Goal: Task Accomplishment & Management: Complete application form

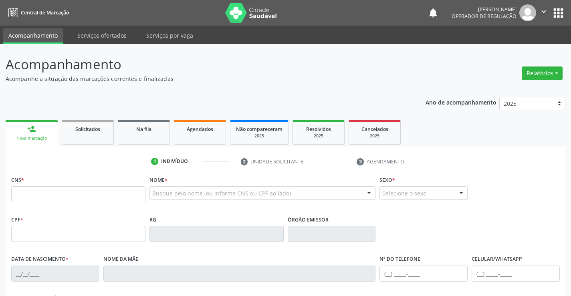
drag, startPoint x: 0, startPoint y: 0, endPoint x: 44, endPoint y: 193, distance: 198.5
click at [44, 193] on input "text" at bounding box center [78, 194] width 134 height 16
type input "700 0003 1466 4100"
type input "2021363880"
type input "[DATE]"
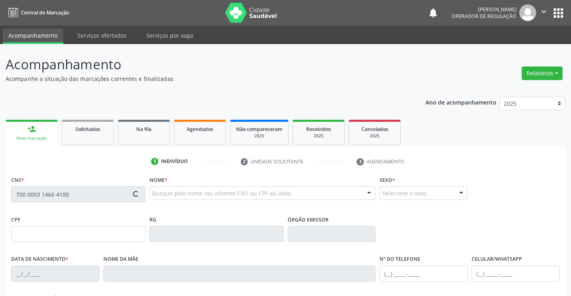
type input "[PHONE_NUMBER]"
type input "445.073.305-30"
type input "71"
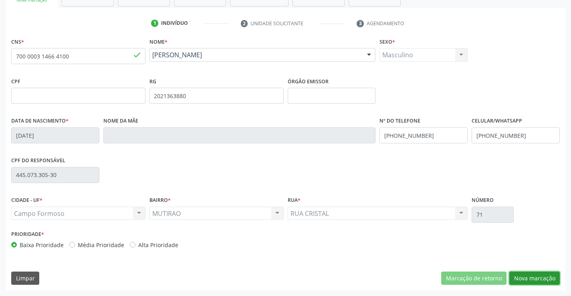
click at [534, 278] on button "Nova marcação" at bounding box center [534, 279] width 50 height 14
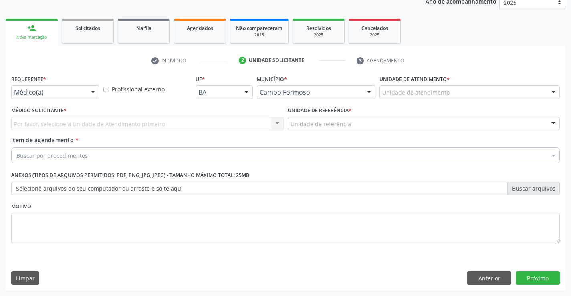
scroll to position [101, 0]
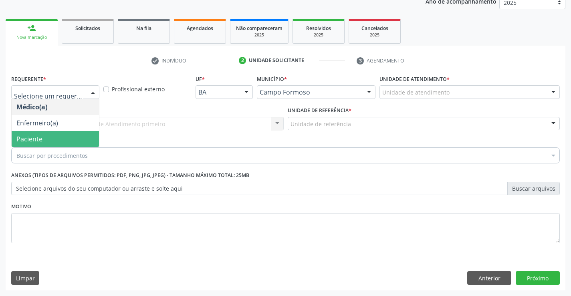
click at [56, 136] on span "Paciente" at bounding box center [55, 139] width 87 height 16
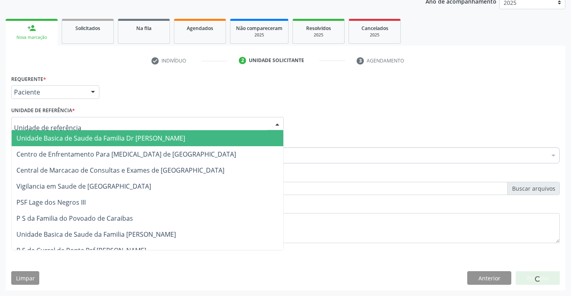
click at [113, 118] on div at bounding box center [147, 124] width 272 height 14
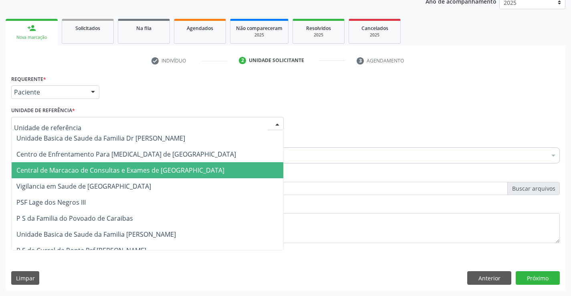
click at [115, 166] on span "Central de Marcacao de Consultas e Exames de [GEOGRAPHIC_DATA]" at bounding box center [120, 170] width 208 height 9
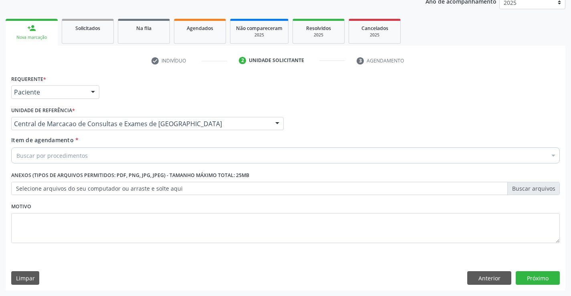
click at [119, 159] on div "Buscar por procedimentos" at bounding box center [285, 155] width 548 height 16
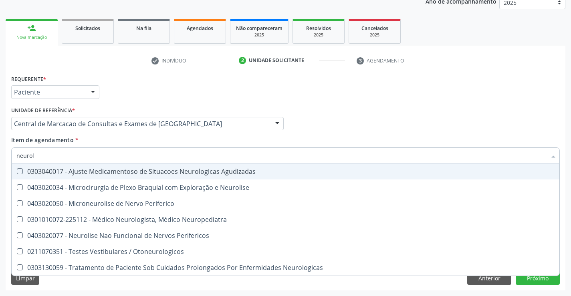
type input "neurolo"
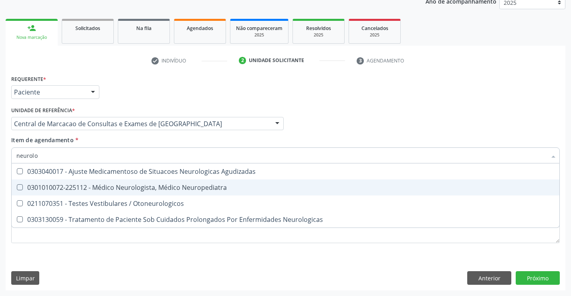
click at [124, 191] on div "0301010072-225112 - Médico Neurologista, Médico Neuropediatra" at bounding box center [285, 187] width 538 height 6
checkbox Neuropediatra "true"
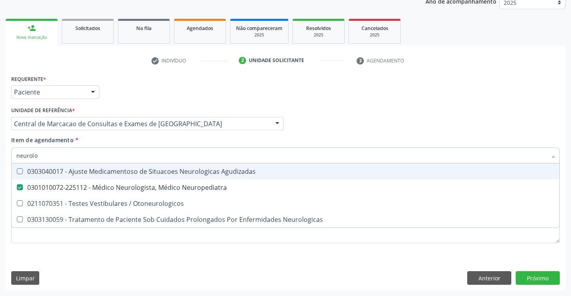
click at [384, 95] on div "Requerente * Paciente Médico(a) Enfermeiro(a) Paciente Nenhum resultado encontr…" at bounding box center [285, 88] width 552 height 31
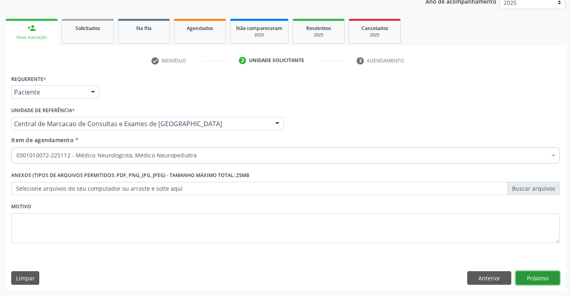
click at [529, 274] on button "Próximo" at bounding box center [537, 278] width 44 height 14
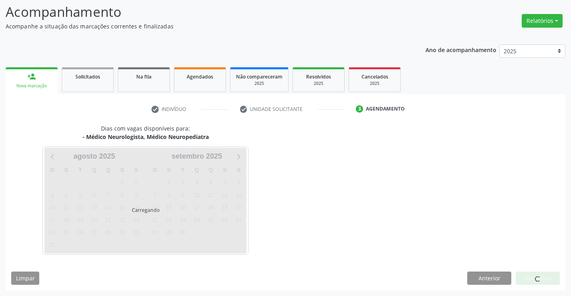
scroll to position [52, 0]
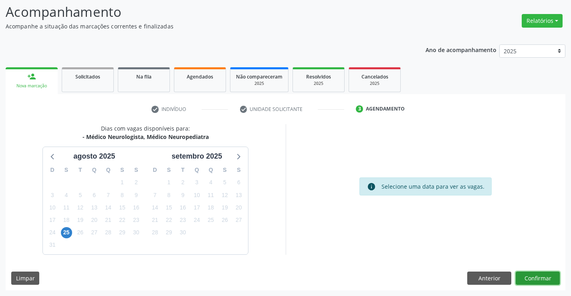
click at [543, 280] on button "Confirmar" at bounding box center [537, 279] width 44 height 14
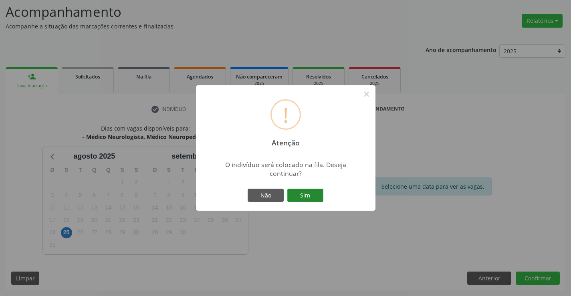
click at [317, 198] on button "Sim" at bounding box center [305, 196] width 36 height 14
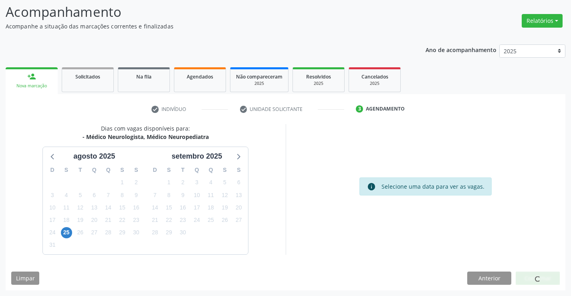
scroll to position [0, 0]
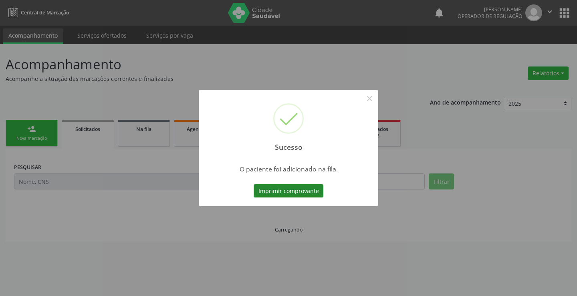
click at [315, 195] on button "Imprimir comprovante" at bounding box center [288, 191] width 70 height 14
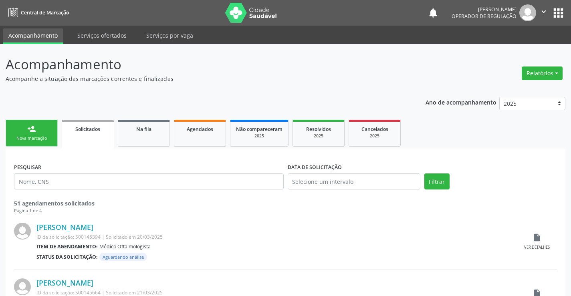
click at [26, 139] on div "Nova marcação" at bounding box center [32, 138] width 40 height 6
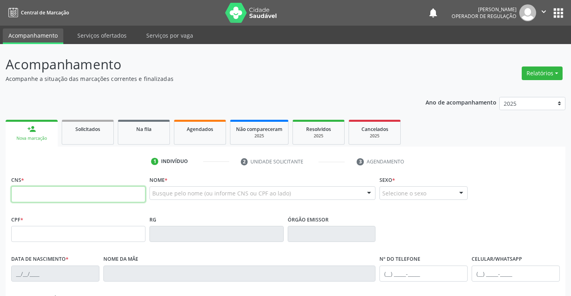
click at [40, 197] on input "text" at bounding box center [78, 194] width 134 height 16
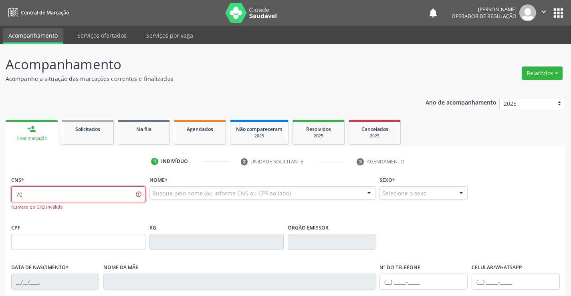
type input "7"
type input "700 0086 9651 8602"
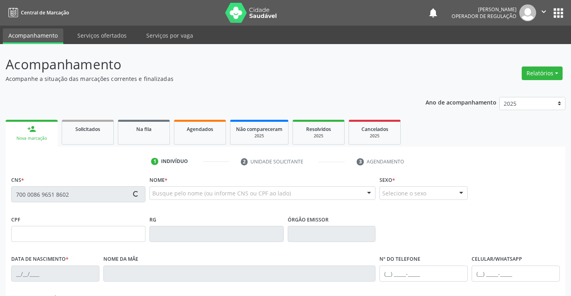
type input "2263930469"
type input "[DATE]"
type input "[PHONE_NUMBER]"
type input "S/N"
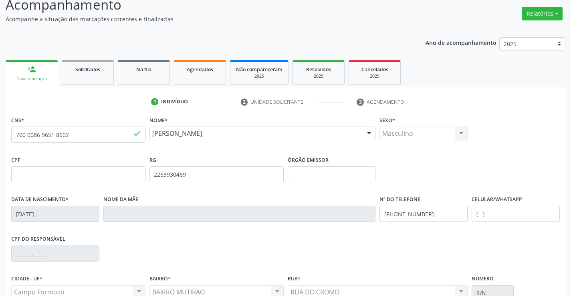
scroll to position [138, 0]
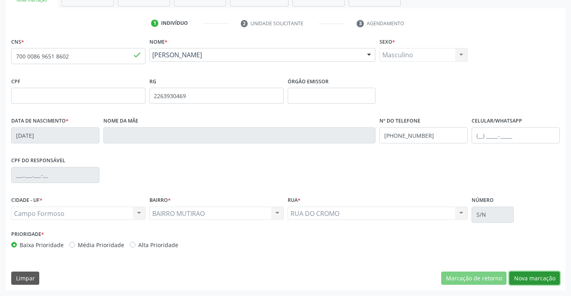
click at [527, 274] on button "Nova marcação" at bounding box center [534, 279] width 50 height 14
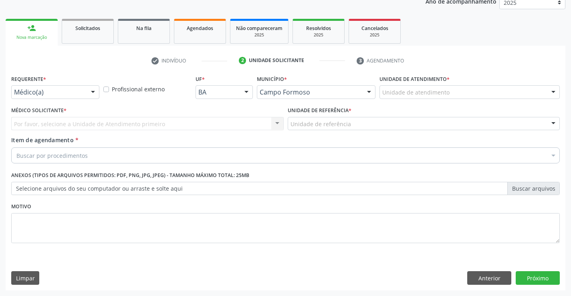
scroll to position [101, 0]
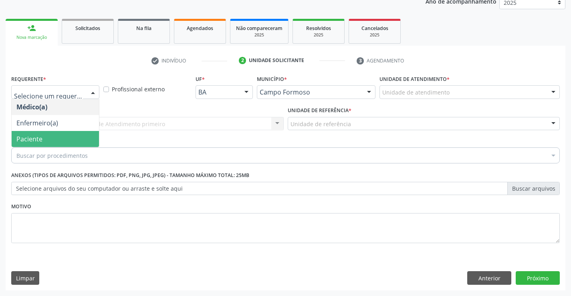
drag, startPoint x: 52, startPoint y: 143, endPoint x: 52, endPoint y: 131, distance: 11.6
click at [52, 143] on span "Paciente" at bounding box center [55, 139] width 87 height 16
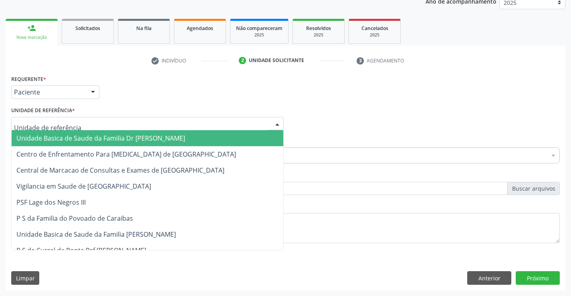
click at [64, 133] on span "Unidade Basica de Saude da Familia Dr [PERSON_NAME]" at bounding box center [148, 138] width 272 height 16
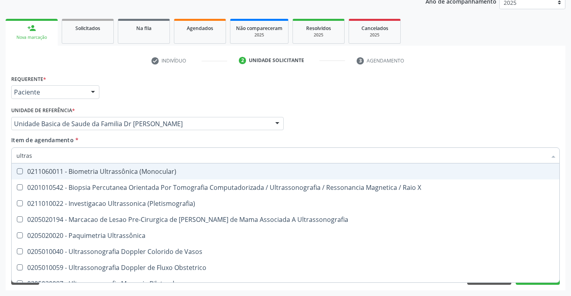
type input "ultrass"
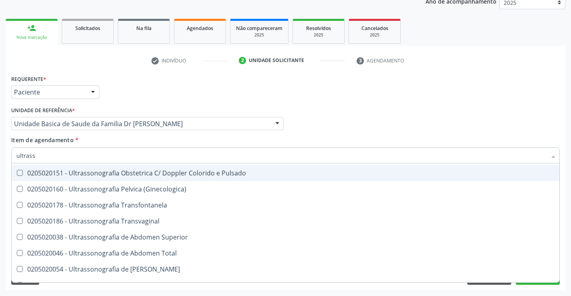
scroll to position [160, 0]
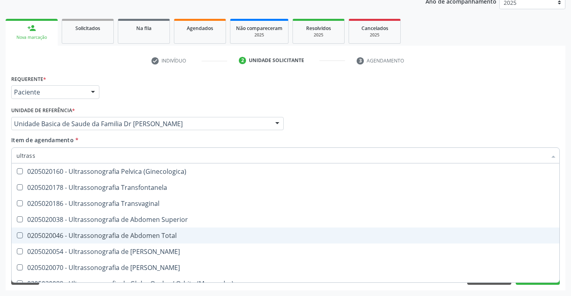
click at [183, 235] on div "0205020046 - Ultrassonografia de Abdomen Total" at bounding box center [285, 235] width 538 height 6
checkbox Total "true"
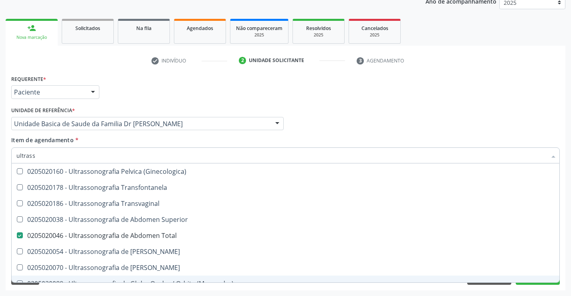
click at [527, 282] on div "Desfazer seleção 0211060011 - Biometria Ultrassônica (Monocular) 0201010542 - B…" at bounding box center [285, 222] width 548 height 119
click at [531, 283] on button "Próximo" at bounding box center [537, 278] width 44 height 14
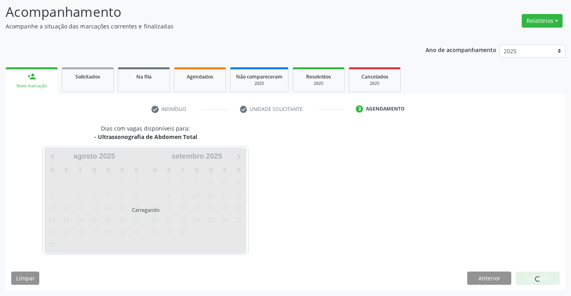
scroll to position [0, 0]
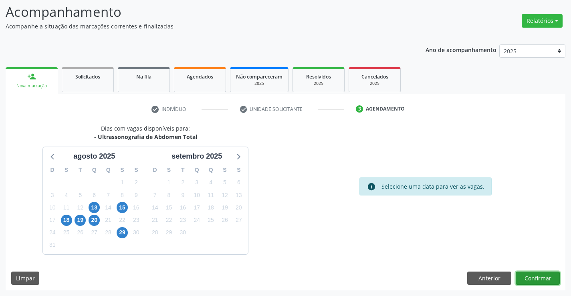
click at [531, 274] on button "Confirmar" at bounding box center [537, 279] width 44 height 14
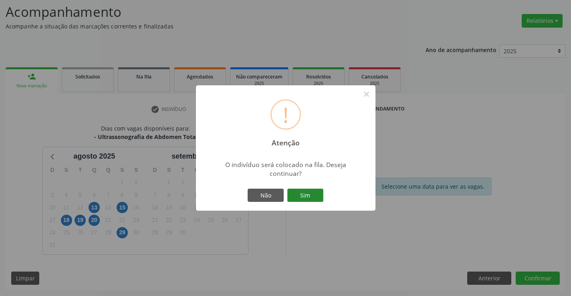
click at [301, 191] on button "Sim" at bounding box center [305, 196] width 36 height 14
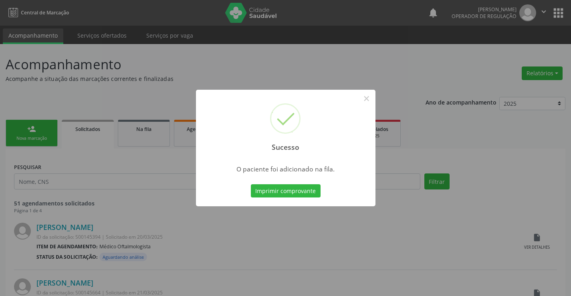
click at [301, 191] on button "Imprimir comprovante" at bounding box center [286, 191] width 70 height 14
